Goal: Find contact information: Find contact information

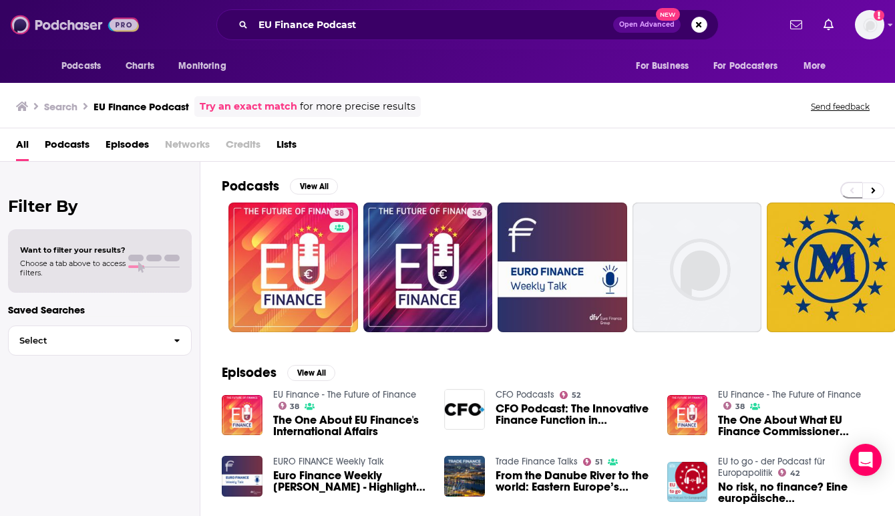
click at [59, 22] on img at bounding box center [75, 24] width 128 height 25
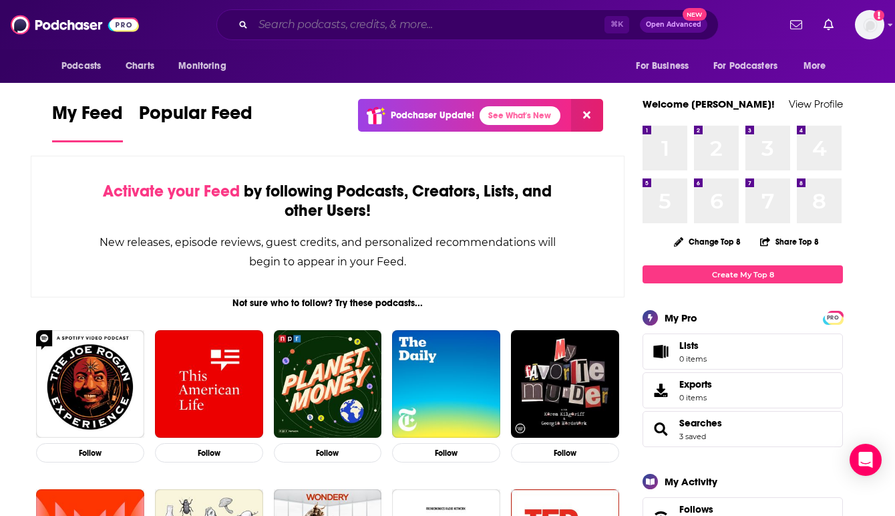
click at [329, 22] on input "Search podcasts, credits, & more..." at bounding box center [428, 24] width 351 height 21
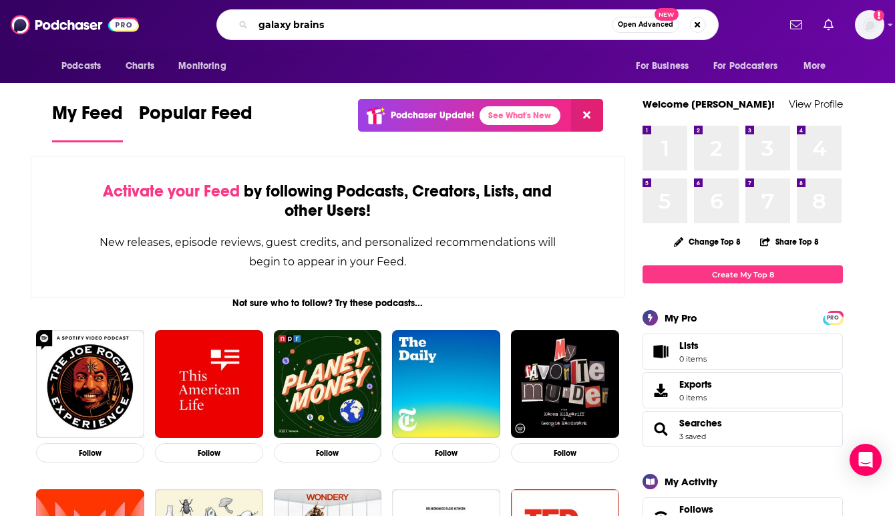
type input "galaxy brains"
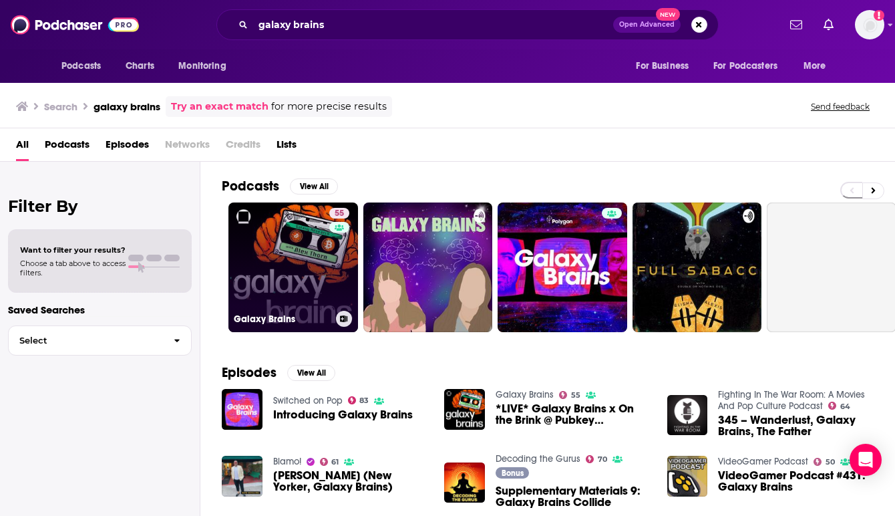
click at [303, 261] on link "55 Galaxy Brains" at bounding box center [294, 267] width 130 height 130
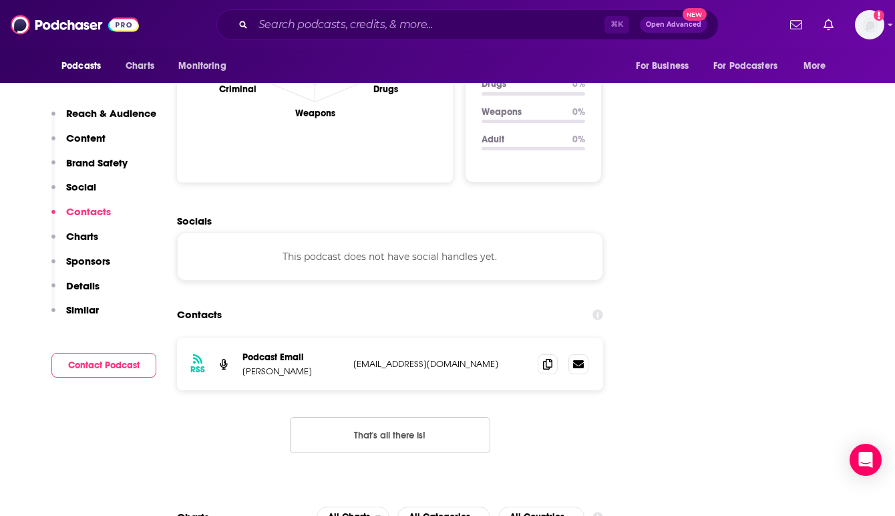
scroll to position [1363, 0]
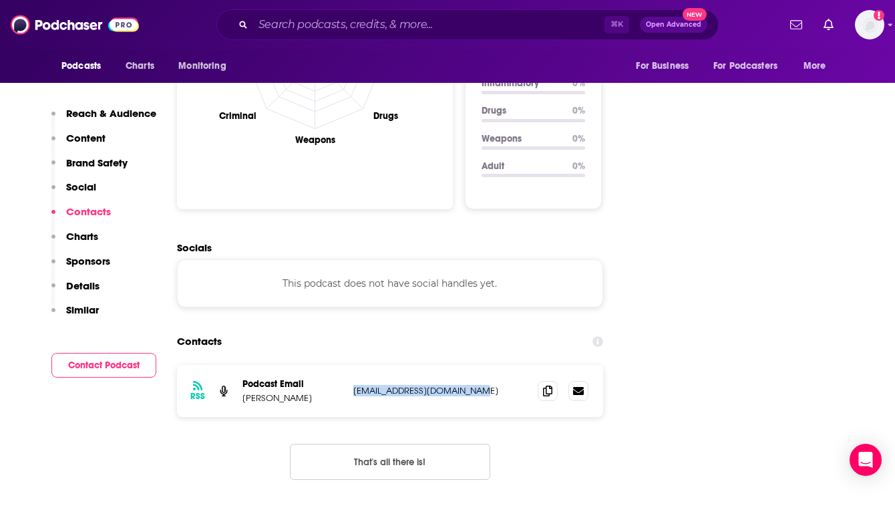
drag, startPoint x: 479, startPoint y: 323, endPoint x: 355, endPoint y: 328, distance: 124.4
click at [355, 385] on p "[EMAIL_ADDRESS][DOMAIN_NAME]" at bounding box center [440, 390] width 174 height 11
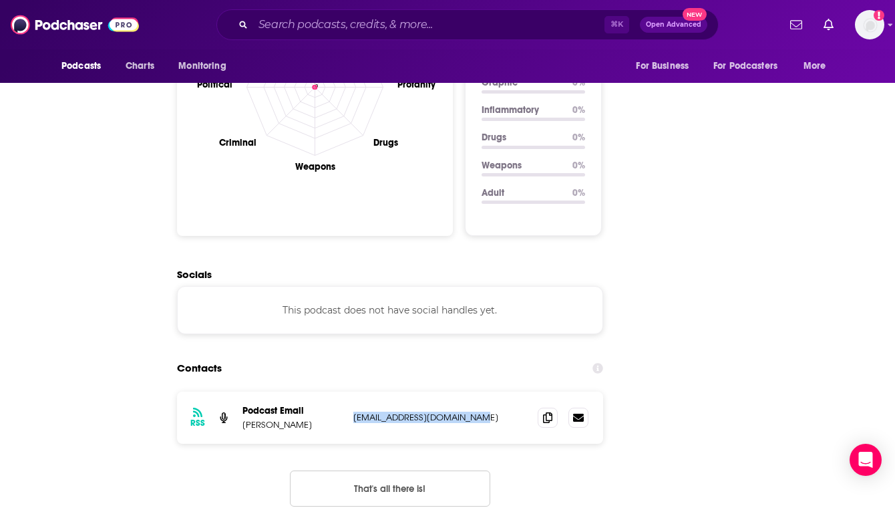
scroll to position [0, 0]
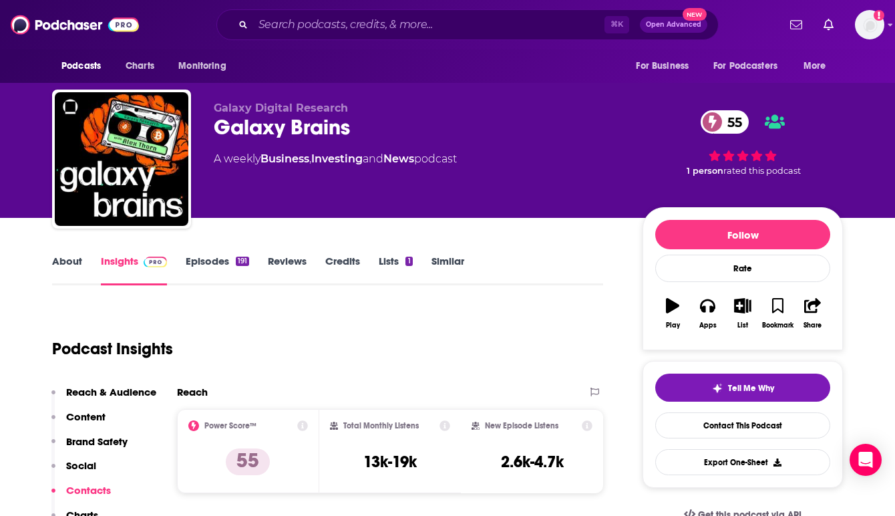
click at [208, 259] on link "Episodes 191" at bounding box center [217, 270] width 63 height 31
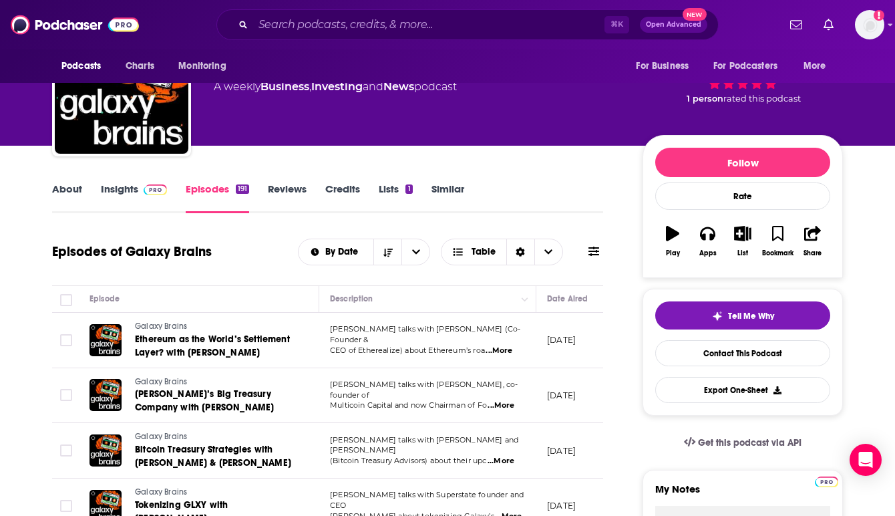
scroll to position [80, 0]
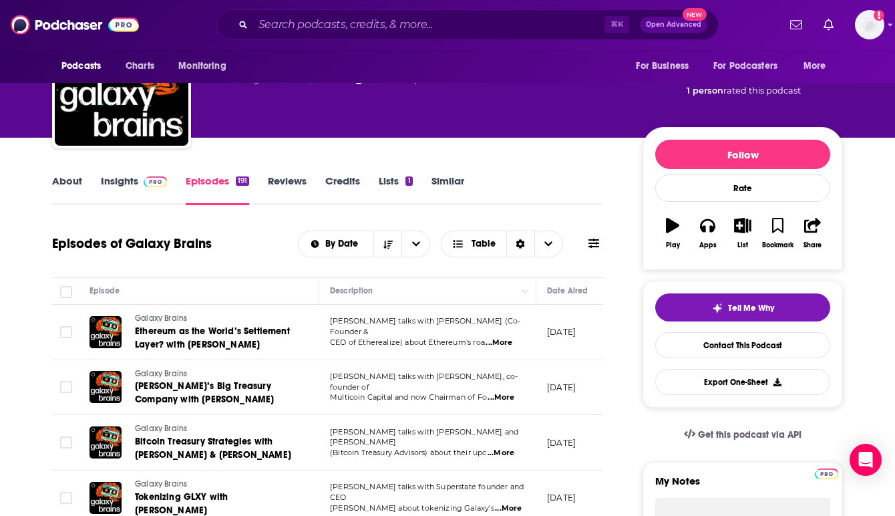
click at [126, 177] on link "Insights" at bounding box center [134, 189] width 66 height 31
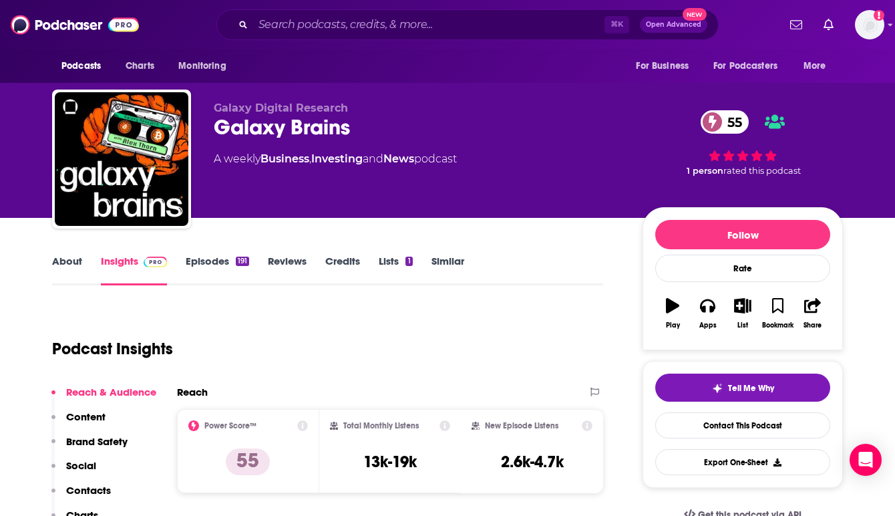
click at [319, 338] on div "Podcast Insights" at bounding box center [322, 341] width 541 height 68
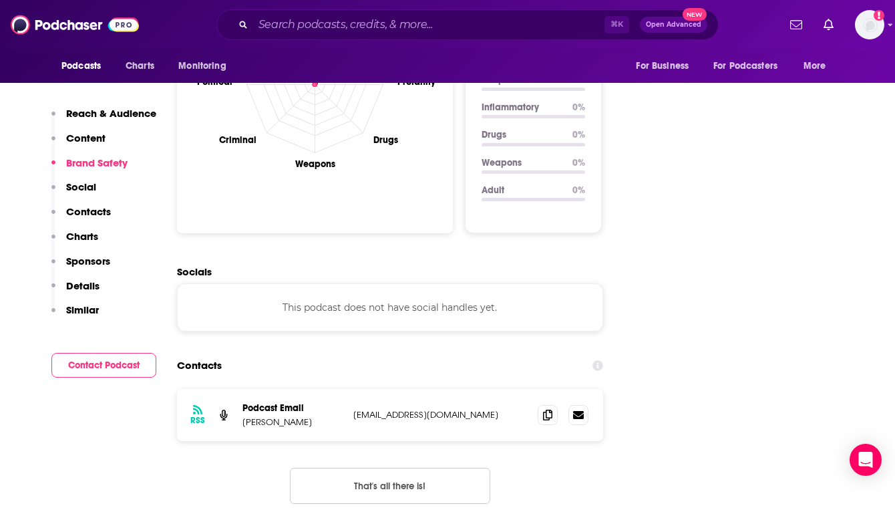
scroll to position [1363, 0]
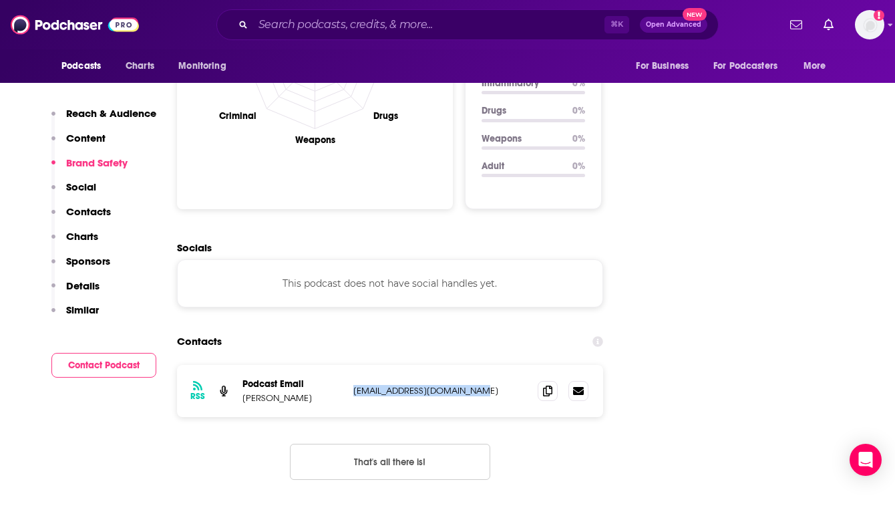
drag, startPoint x: 482, startPoint y: 327, endPoint x: 348, endPoint y: 329, distance: 134.3
click at [348, 365] on div "RSS Podcast Email [PERSON_NAME] [EMAIL_ADDRESS][DOMAIN_NAME] [EMAIL_ADDRESS][DO…" at bounding box center [390, 391] width 426 height 52
copy p "[EMAIL_ADDRESS][DOMAIN_NAME]"
